Goal: Transaction & Acquisition: Obtain resource

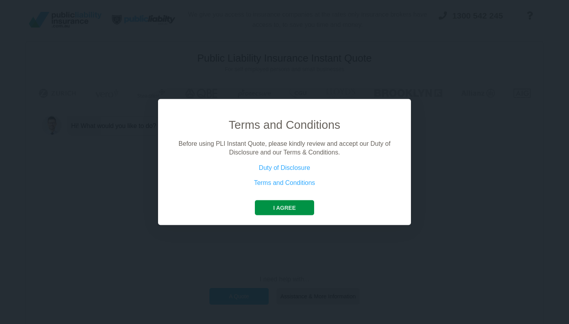
click at [279, 207] on button "I agree" at bounding box center [284, 207] width 59 height 15
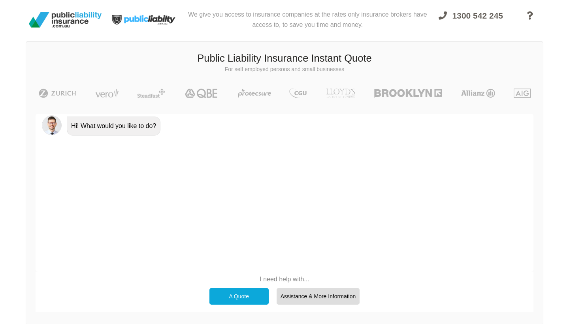
click at [234, 294] on div "A Quote" at bounding box center [238, 296] width 59 height 17
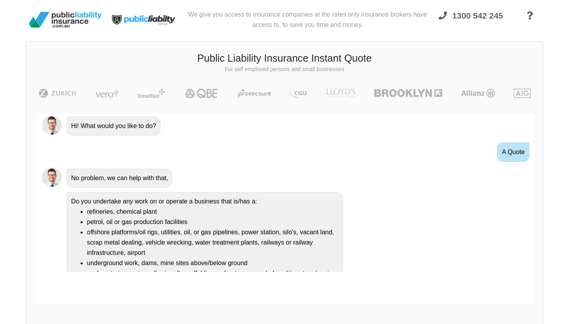
scroll to position [71, 0]
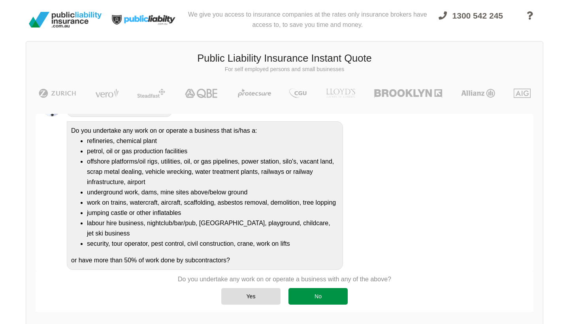
click at [316, 295] on div "No" at bounding box center [317, 296] width 59 height 17
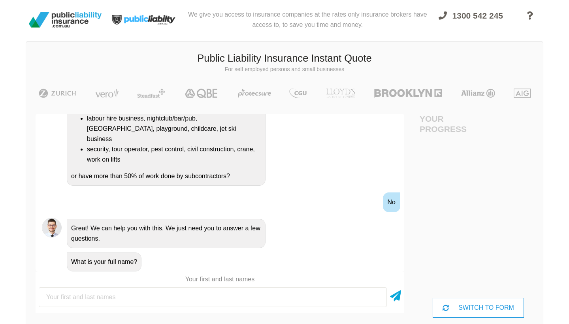
scroll to position [199, 0]
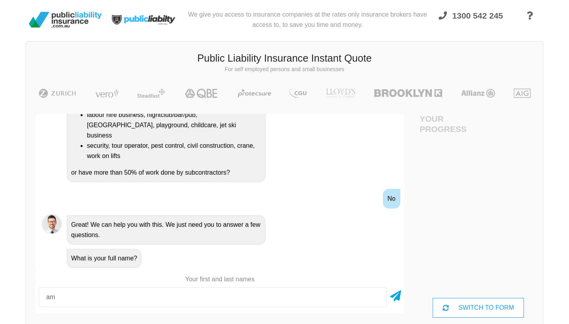
type input "a"
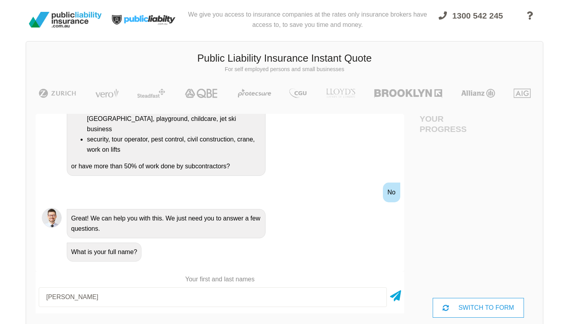
scroll to position [210, 0]
type input "[PERSON_NAME]"
click at [390, 294] on icon at bounding box center [395, 294] width 11 height 14
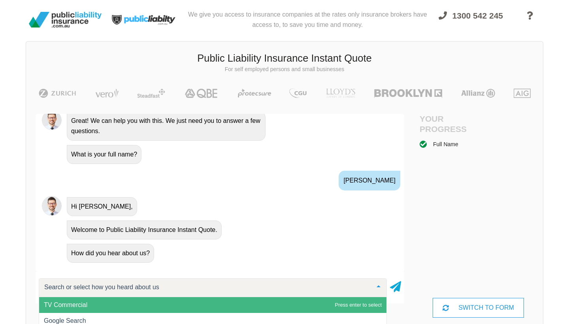
scroll to position [305, 0]
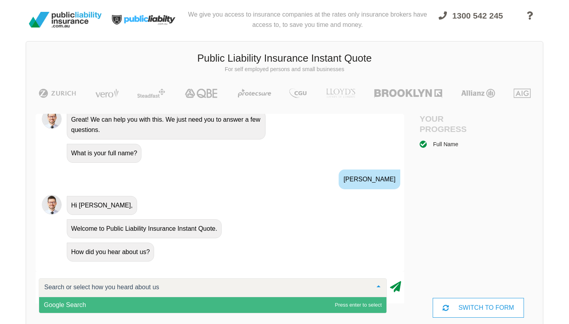
click at [397, 285] on icon at bounding box center [395, 285] width 11 height 14
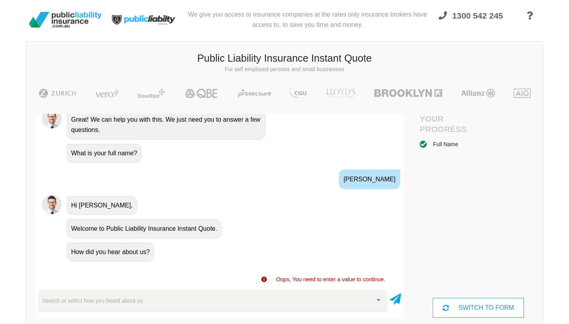
scroll to position [309, 0]
click at [251, 297] on div at bounding box center [213, 299] width 348 height 19
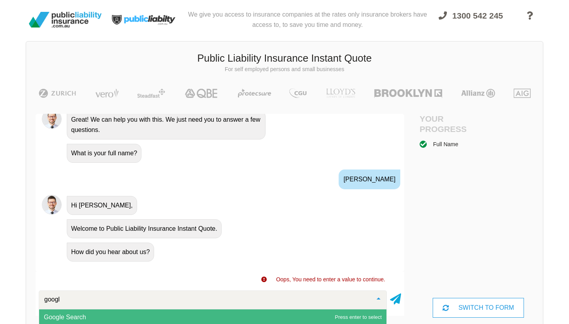
type input "google"
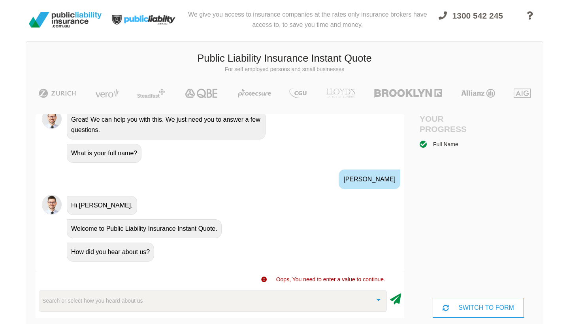
click at [393, 300] on icon at bounding box center [395, 297] width 11 height 14
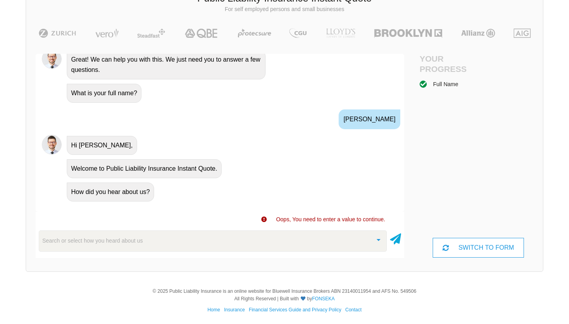
scroll to position [60, 0]
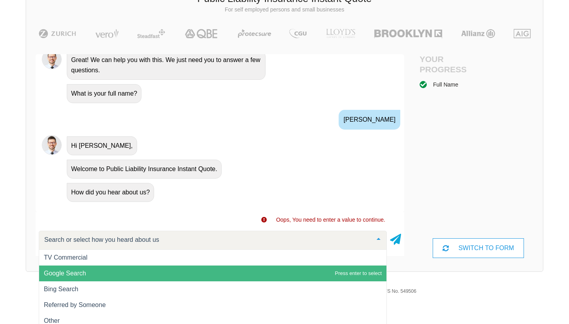
click at [100, 273] on span "Google Search" at bounding box center [212, 273] width 347 height 16
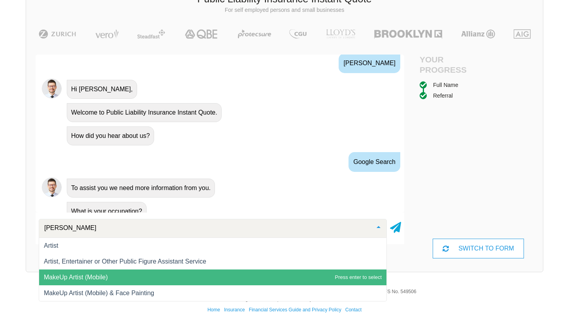
scroll to position [0, 0]
type input "artist"
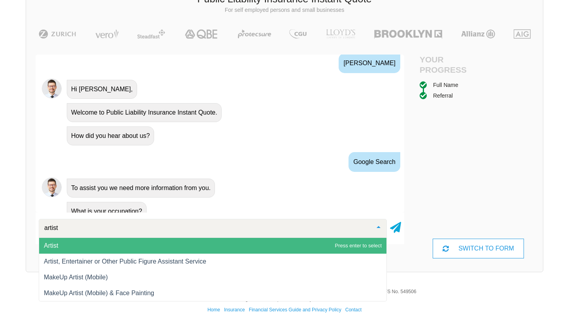
click at [176, 249] on span "Artist" at bounding box center [212, 246] width 347 height 16
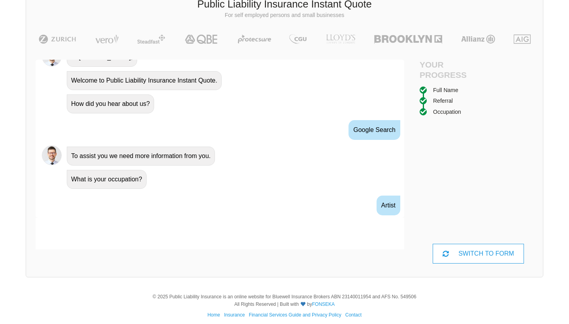
scroll to position [414, 0]
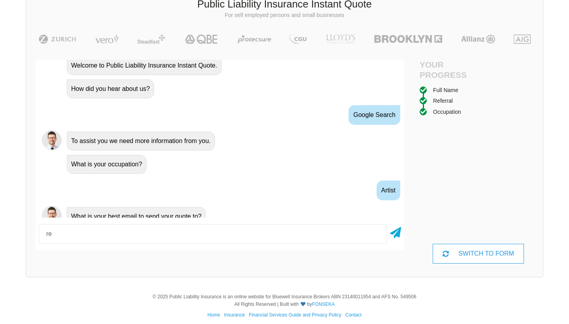
type input "r"
type input "[EMAIL_ADDRESS][DOMAIN_NAME]"
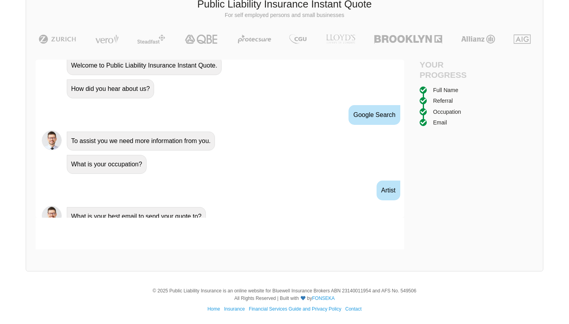
scroll to position [466, 0]
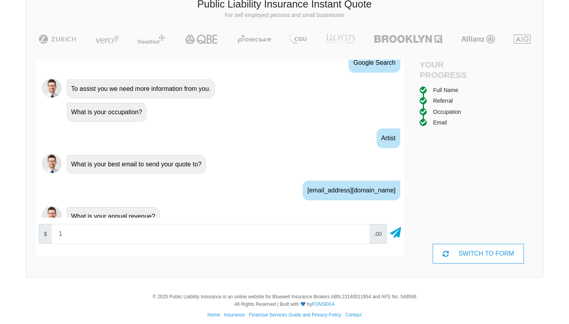
type input "10"
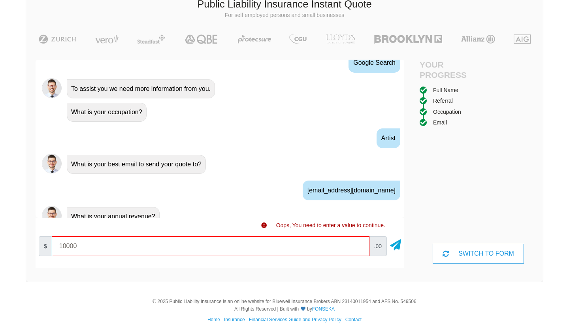
click at [357, 245] on input "10000" at bounding box center [211, 246] width 318 height 20
click at [358, 243] on input "20000" at bounding box center [211, 246] width 318 height 20
click at [358, 244] on input "30000" at bounding box center [211, 246] width 318 height 20
click at [358, 244] on input "40000" at bounding box center [211, 246] width 318 height 20
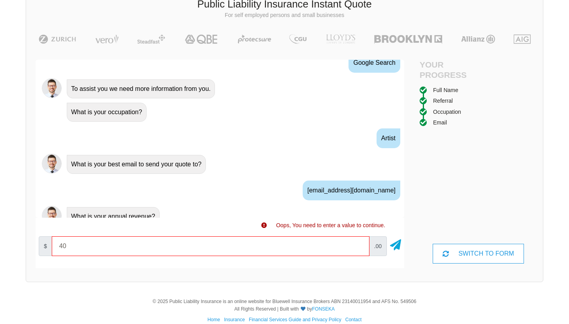
type input "4"
type input "10000"
click at [396, 245] on icon at bounding box center [395, 243] width 11 height 14
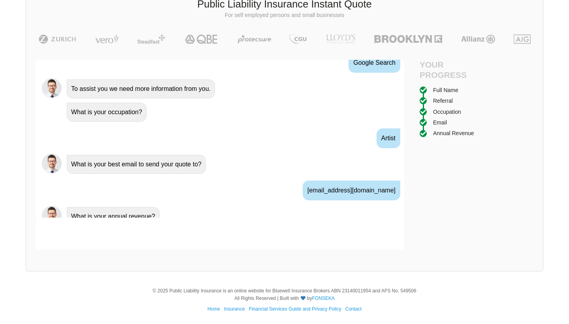
scroll to position [518, 0]
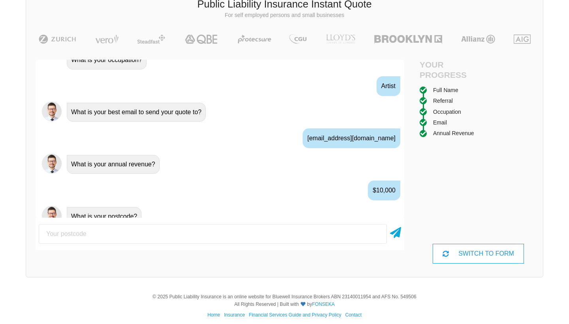
type input "4"
type input "7116"
click at [396, 234] on icon at bounding box center [395, 231] width 11 height 14
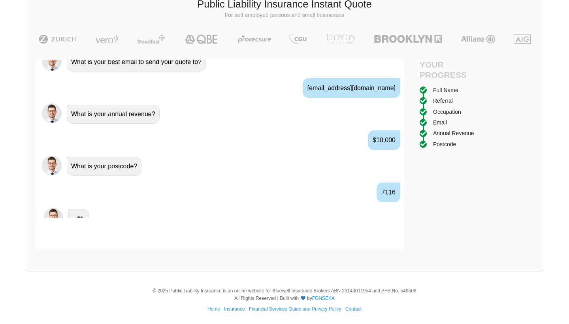
scroll to position [570, 0]
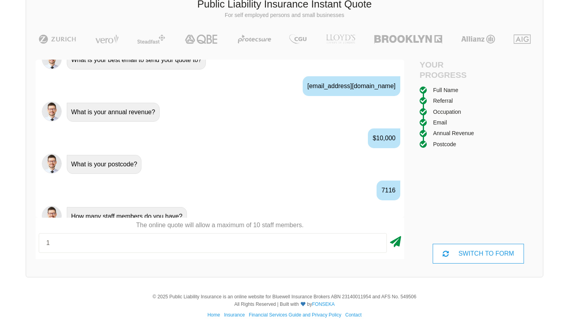
type input "1"
click at [397, 243] on icon at bounding box center [395, 240] width 11 height 14
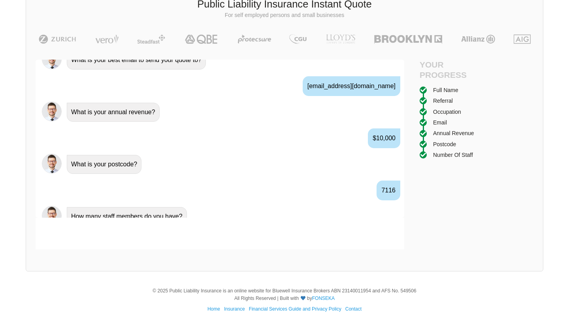
scroll to position [622, 0]
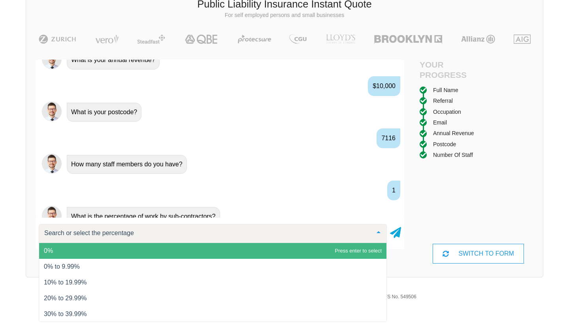
click at [367, 251] on span "0%" at bounding box center [212, 251] width 347 height 16
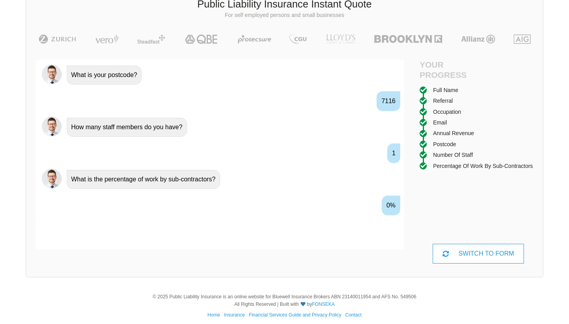
scroll to position [674, 0]
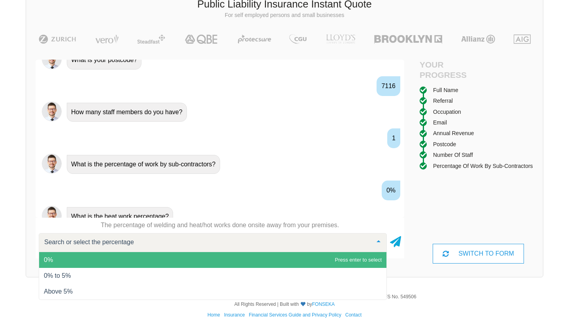
click at [353, 258] on span "0%" at bounding box center [212, 260] width 347 height 16
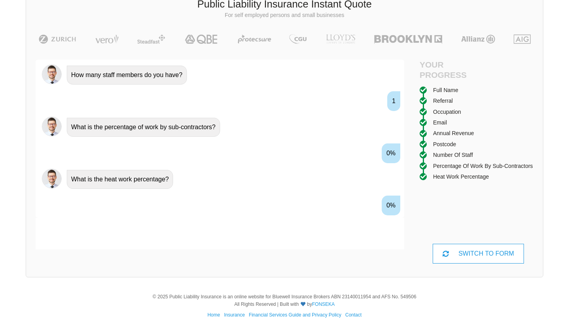
scroll to position [726, 0]
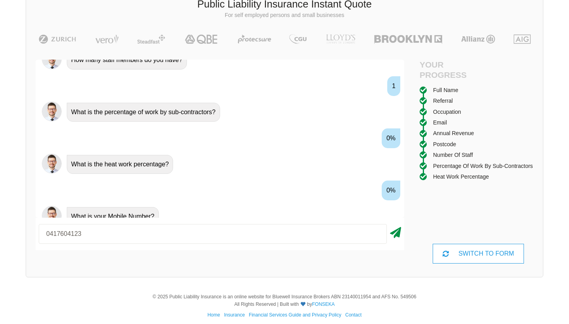
type input "0417604123"
click at [399, 230] on icon at bounding box center [395, 231] width 11 height 14
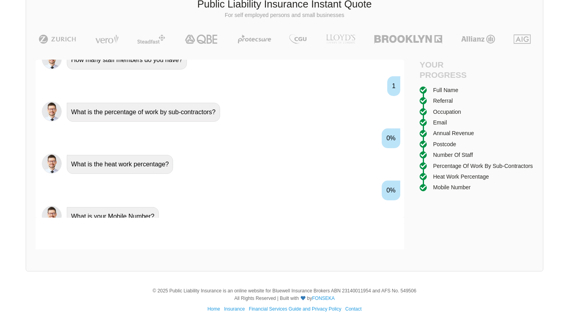
scroll to position [779, 0]
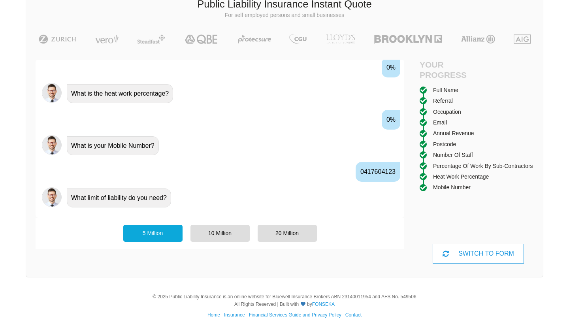
click at [157, 233] on div "5 Million" at bounding box center [152, 233] width 59 height 17
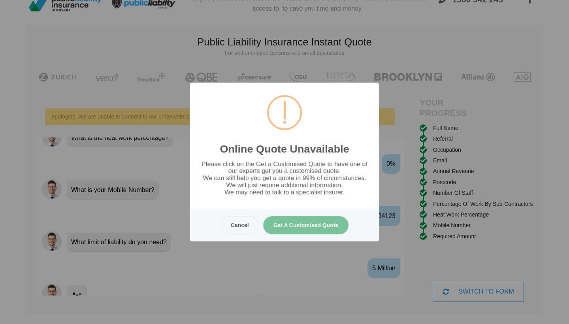
scroll to position [0, 0]
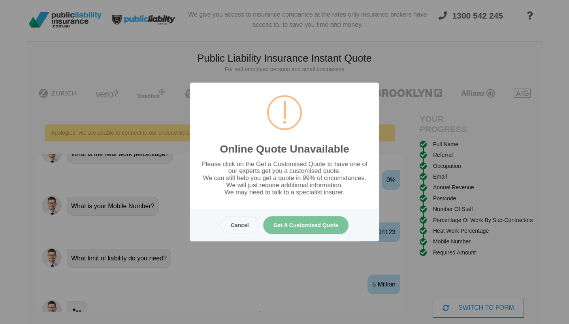
click at [297, 224] on button "Get A Customised Quote" at bounding box center [306, 225] width 86 height 18
